Goal: Information Seeking & Learning: Learn about a topic

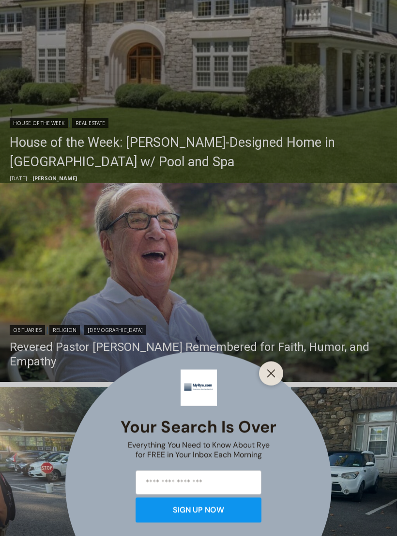
scroll to position [410, 0]
click at [276, 380] on button "Close" at bounding box center [271, 374] width 14 height 14
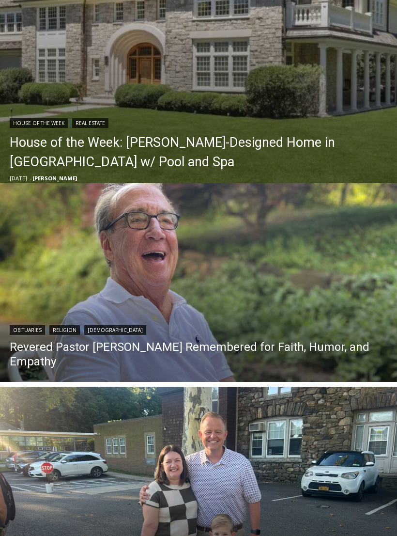
click at [251, 337] on h2 "Revered Pastor [PERSON_NAME] Remembered for Faith, Humor, and Empathy" at bounding box center [199, 353] width 378 height 36
click at [239, 340] on link "Revered Pastor [PERSON_NAME] Remembered for Faith, Humor, and Empathy" at bounding box center [199, 354] width 378 height 29
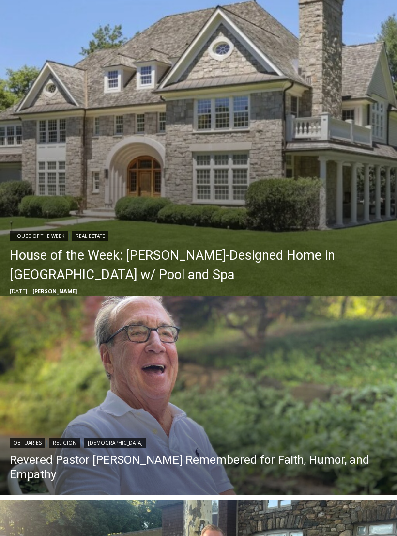
scroll to position [297, 0]
click at [239, 256] on link "House of the Week: [PERSON_NAME]-Designed Home in [GEOGRAPHIC_DATA] w/ Pool and…" at bounding box center [201, 265] width 383 height 39
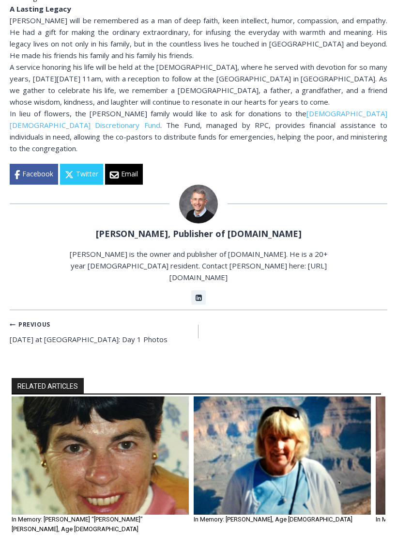
scroll to position [460, 0]
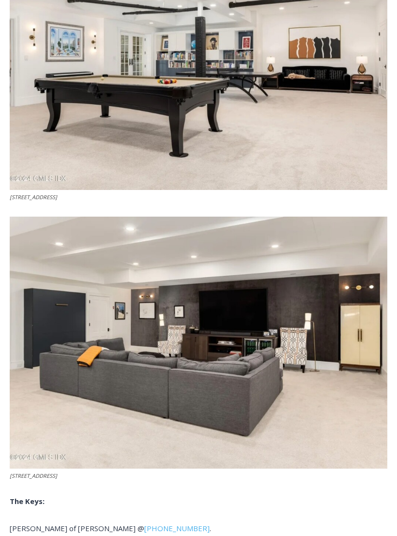
scroll to position [3822, 0]
